Goal: Task Accomplishment & Management: Manage account settings

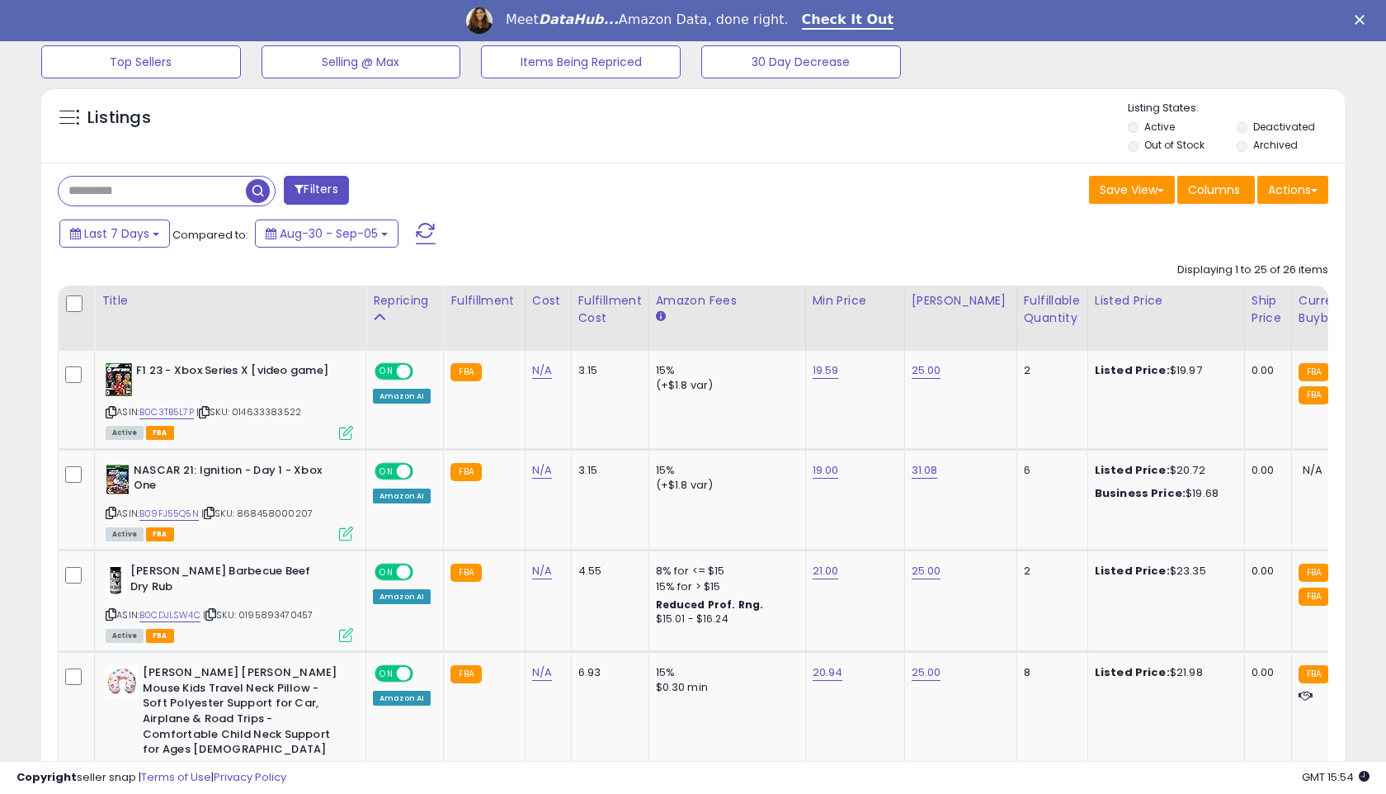
click at [1168, 147] on label "Out of Stock" at bounding box center [1174, 145] width 60 height 14
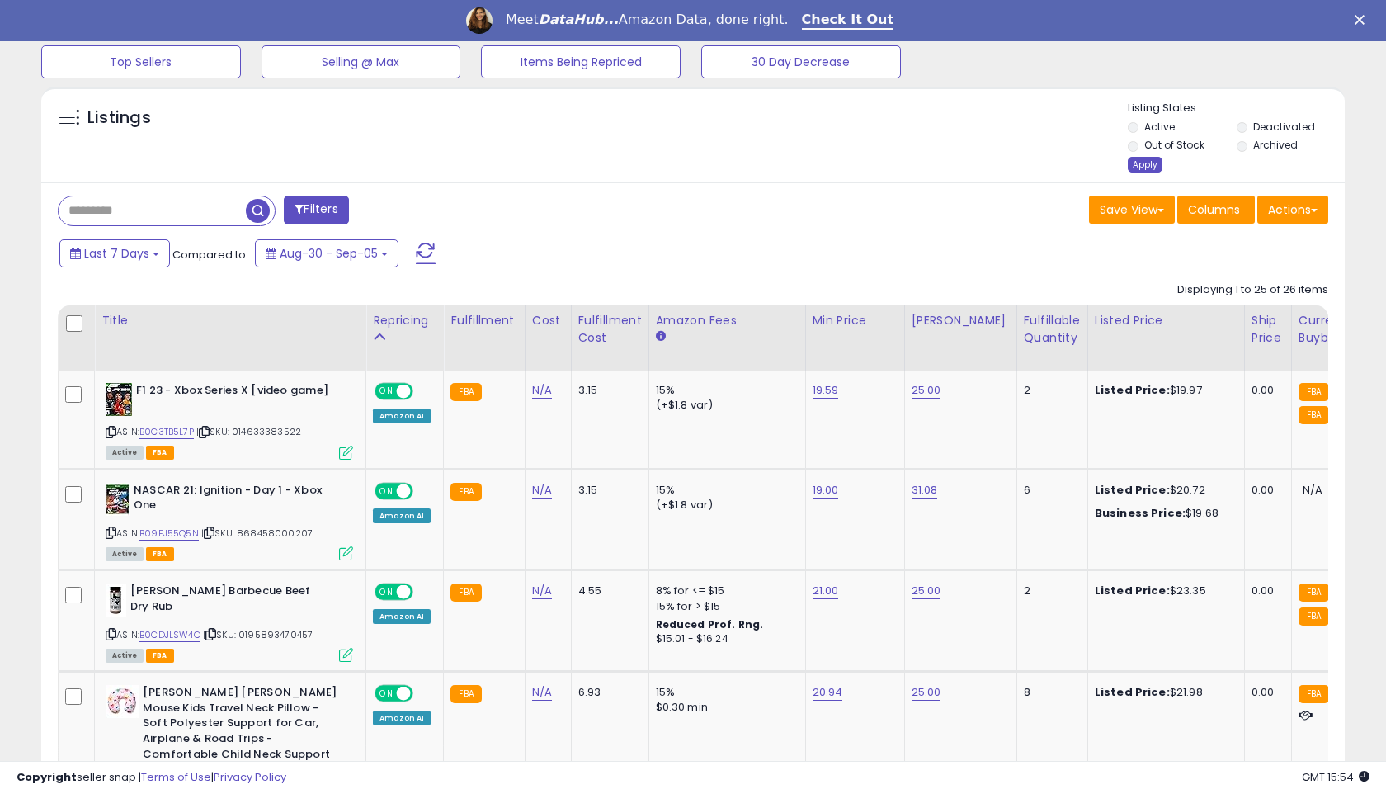
click at [1137, 163] on div "Apply" at bounding box center [1145, 165] width 35 height 16
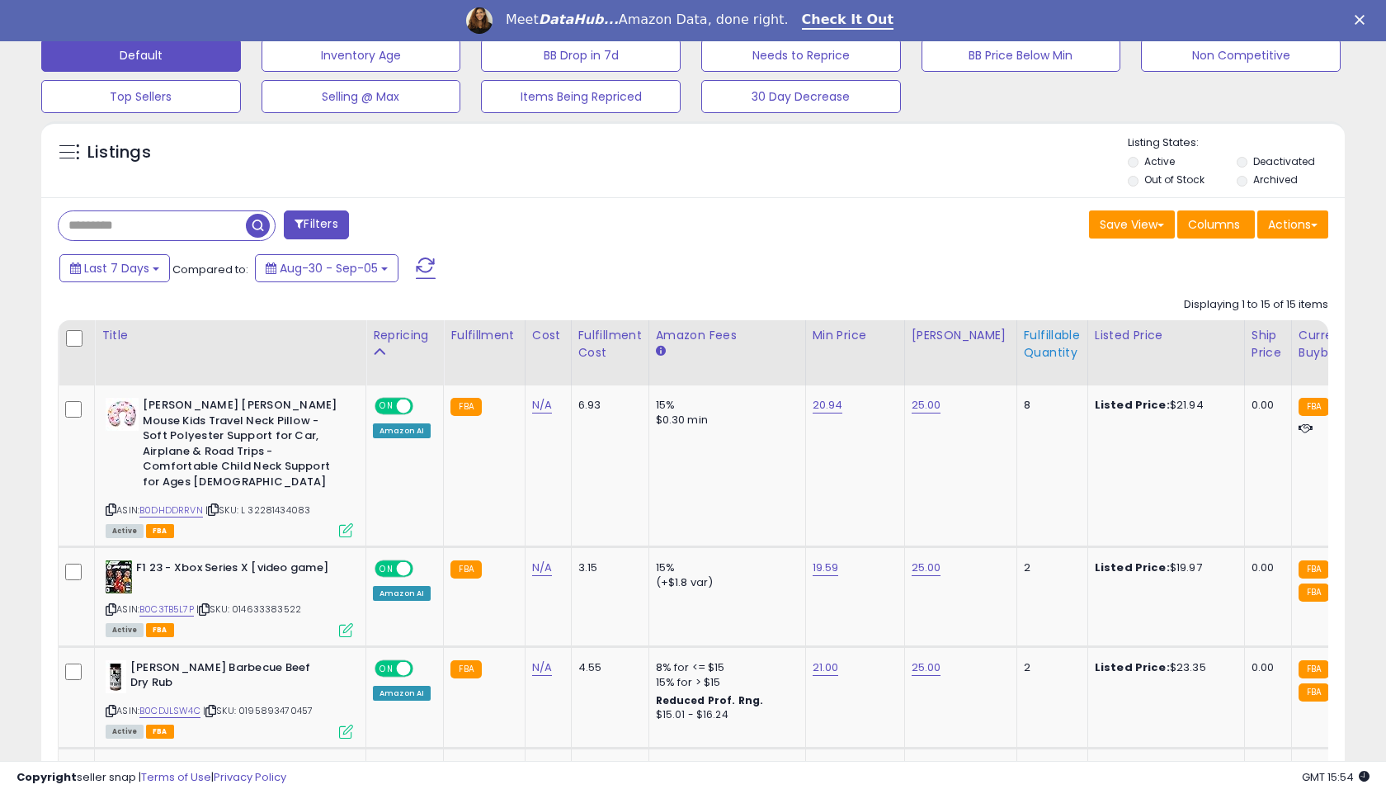
click at [1040, 329] on div "Fulfillable Quantity" at bounding box center [1052, 344] width 57 height 35
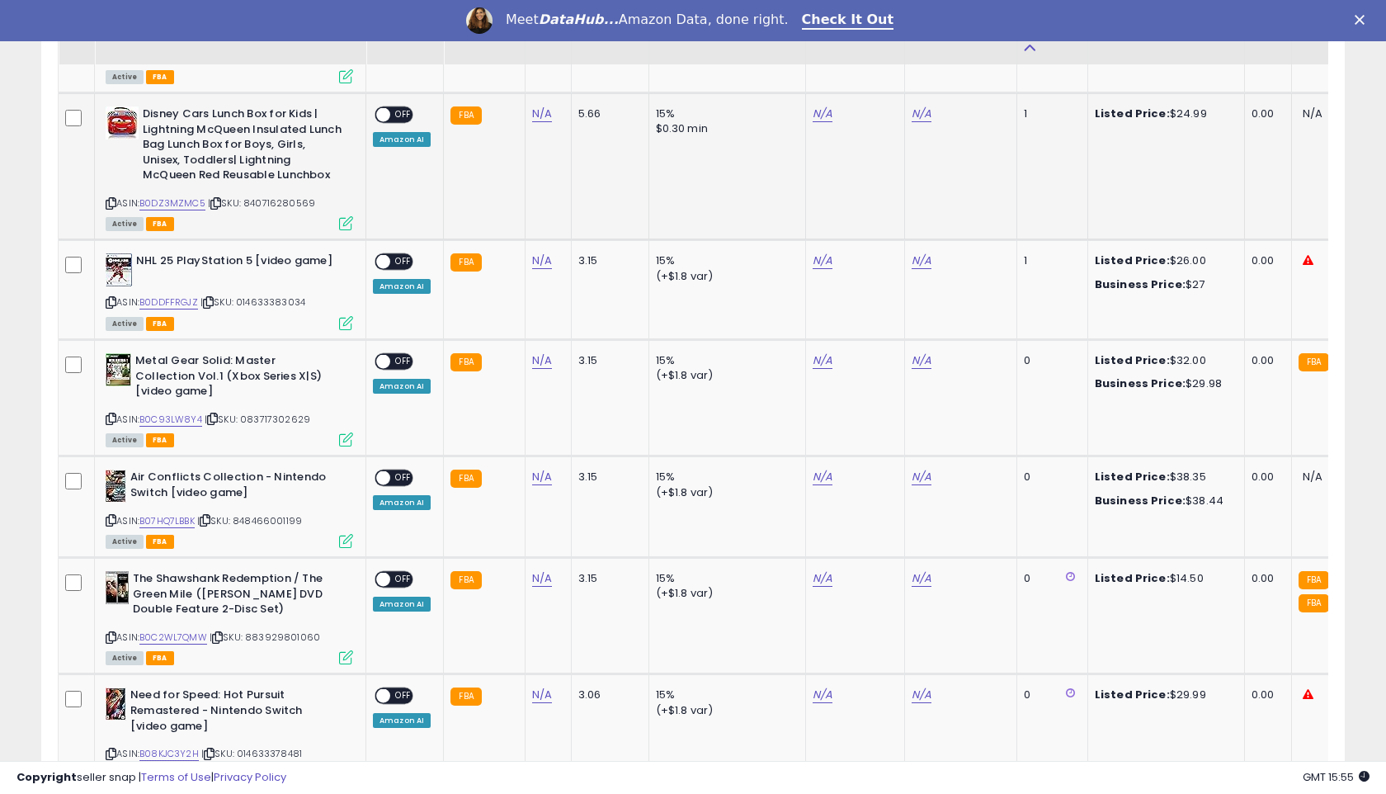
click at [111, 199] on icon at bounding box center [111, 203] width 11 height 9
click at [816, 106] on link "N/A" at bounding box center [823, 114] width 20 height 16
type input "**"
click at [872, 57] on button "submit" at bounding box center [869, 55] width 28 height 25
click at [921, 106] on link "N/A" at bounding box center [921, 114] width 20 height 16
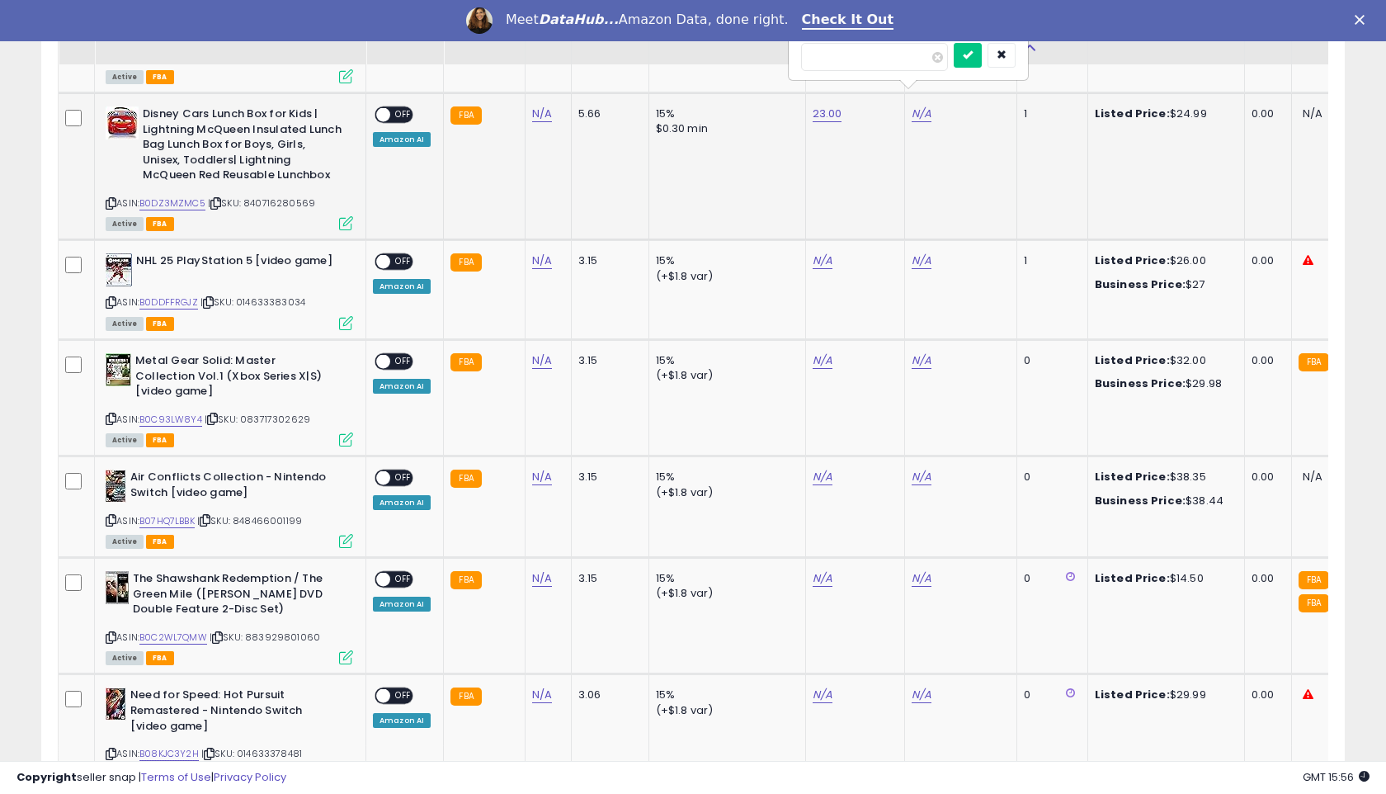
click at [851, 51] on input "number" at bounding box center [874, 57] width 147 height 28
type input "**"
click at [973, 55] on button "submit" at bounding box center [968, 55] width 28 height 25
click at [393, 108] on span "OFF" at bounding box center [403, 115] width 26 height 14
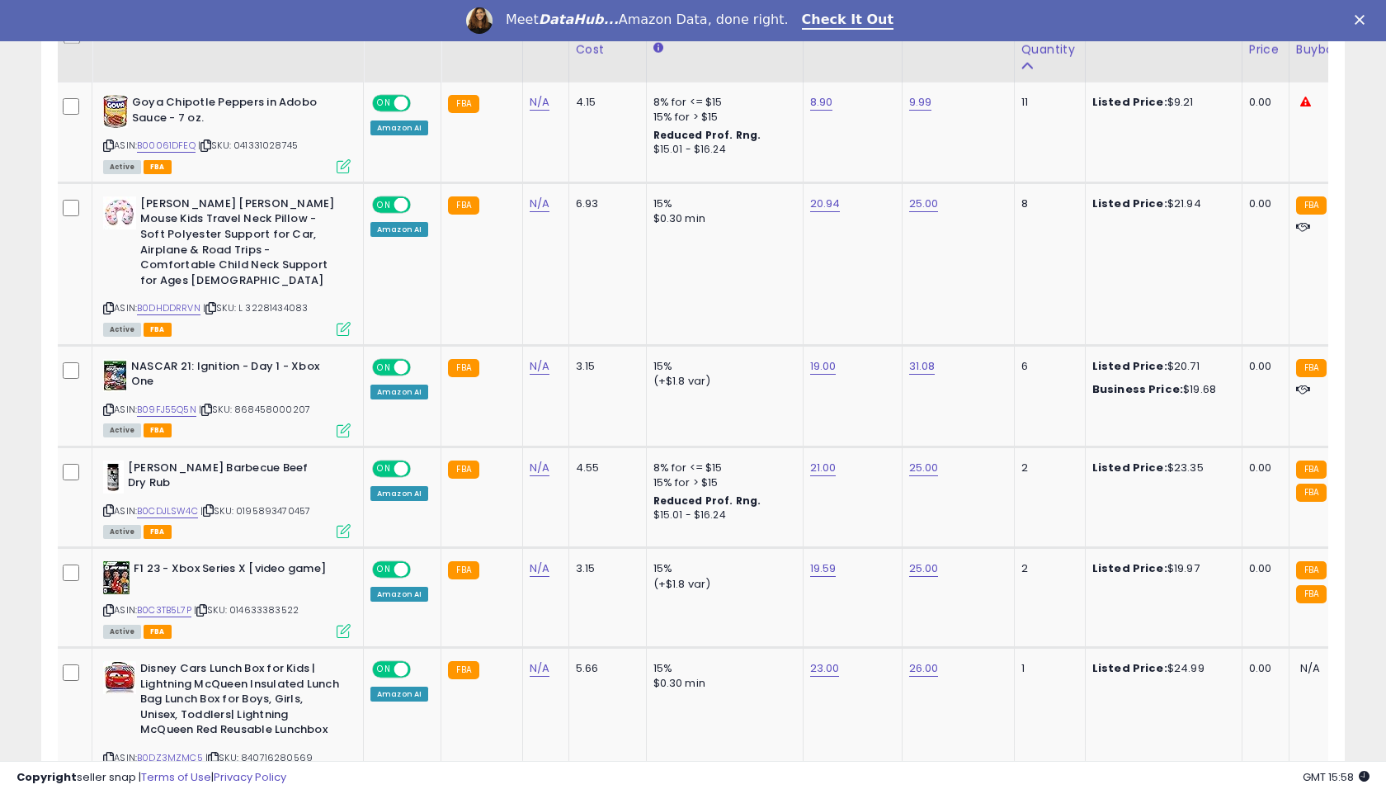
scroll to position [821, 0]
